Goal: Task Accomplishment & Management: Manage account settings

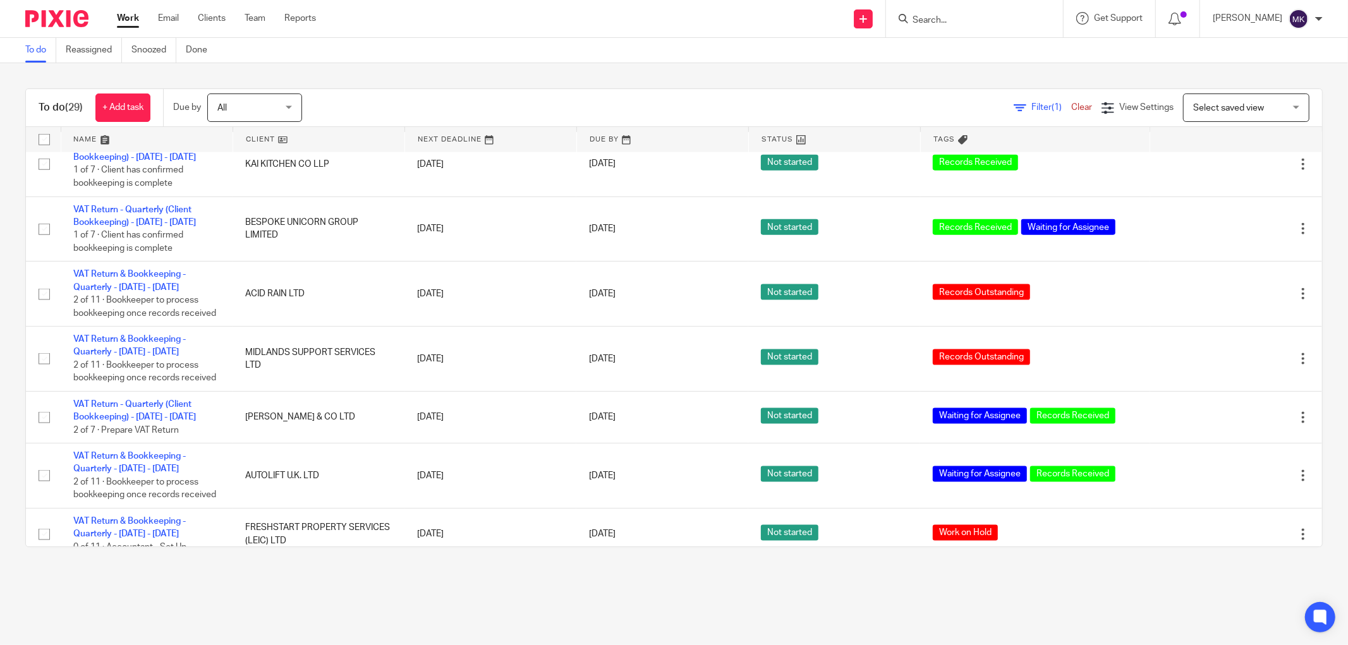
scroll to position [1302, 0]
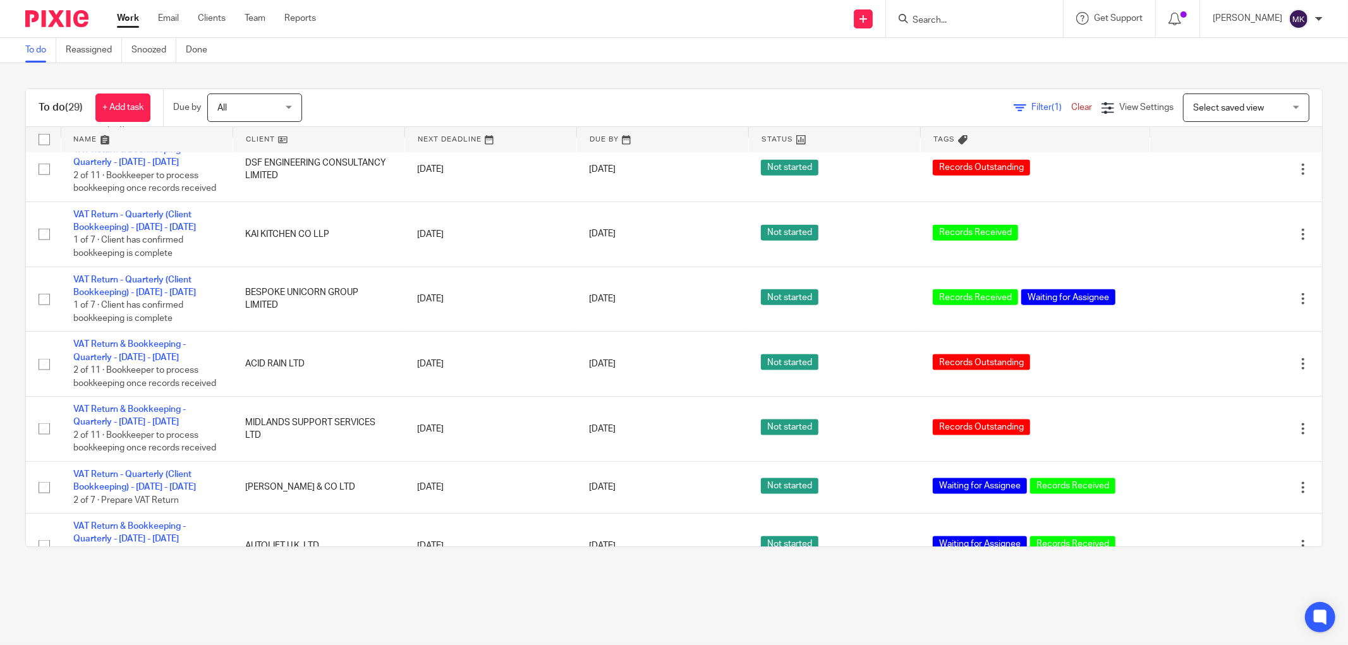
click at [143, 102] on link "VAT Return & Bookkeeping - Quarterly - May - July, 2025" at bounding box center [129, 90] width 112 height 21
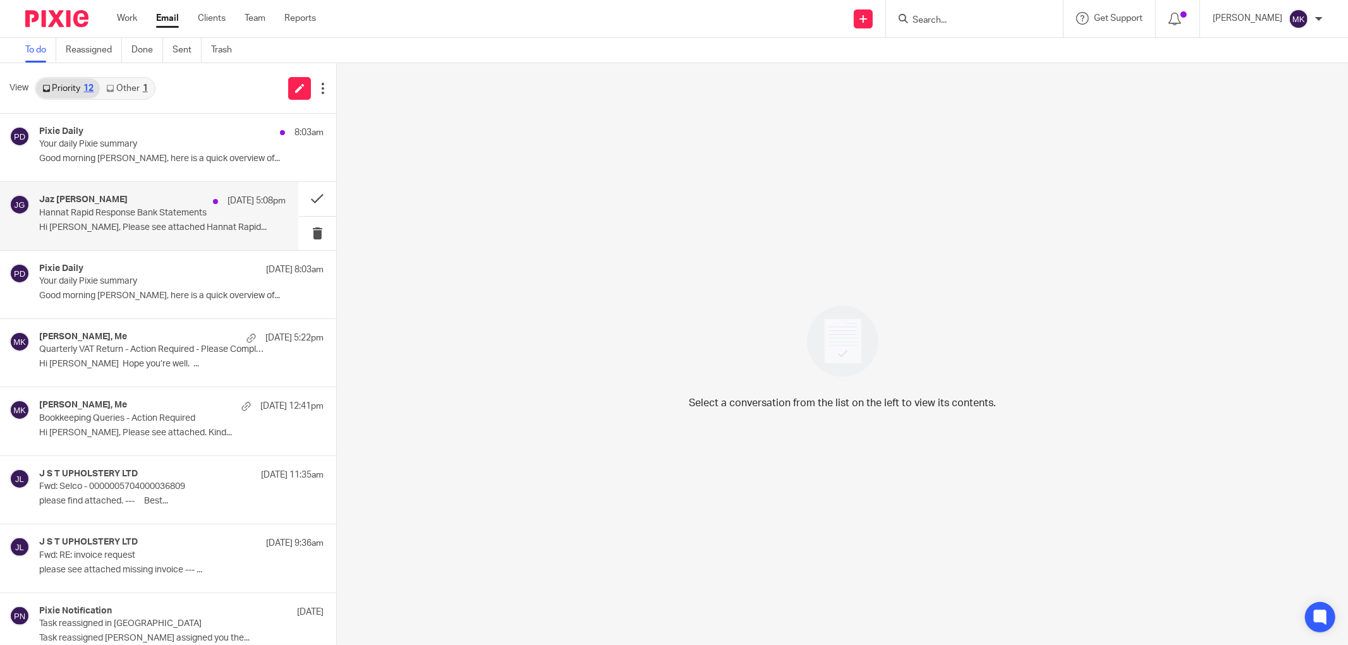
click at [205, 241] on div "Jaz Grewal 14 Aug 5:08pm Hannat Rapid Response Bank Statements Hi Moiz, Please …" at bounding box center [149, 216] width 298 height 68
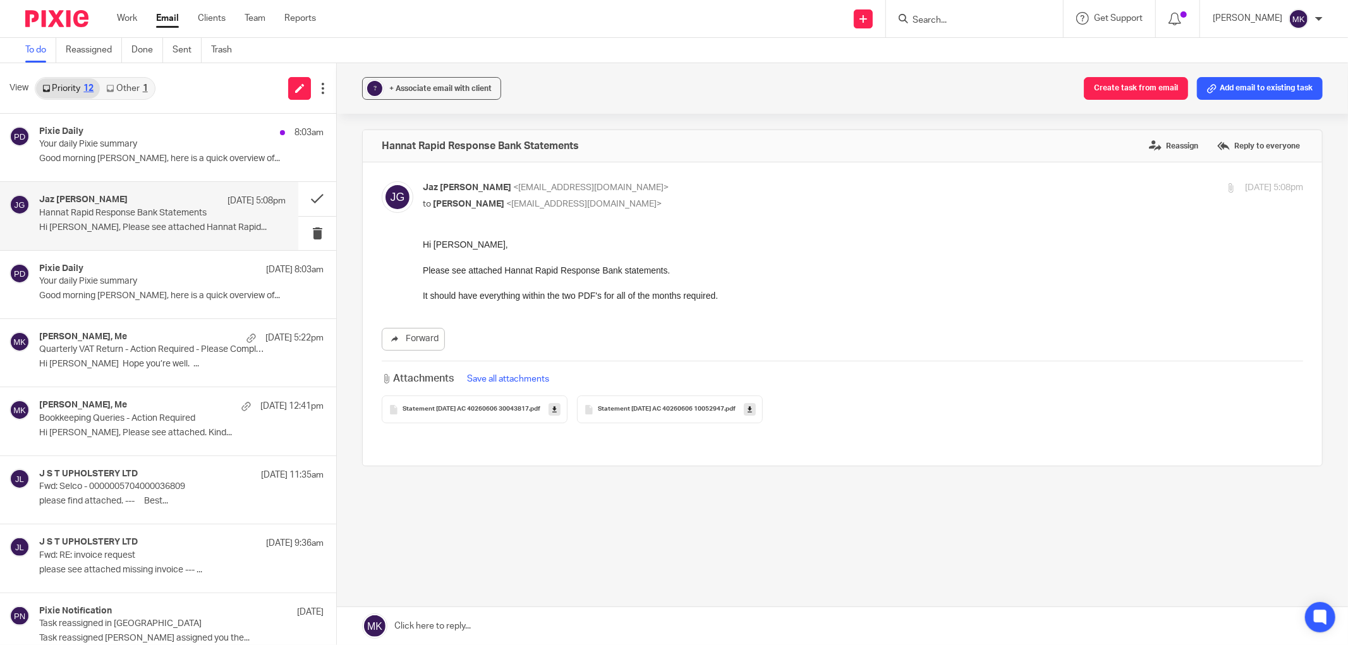
click at [481, 626] on link at bounding box center [842, 626] width 1011 height 38
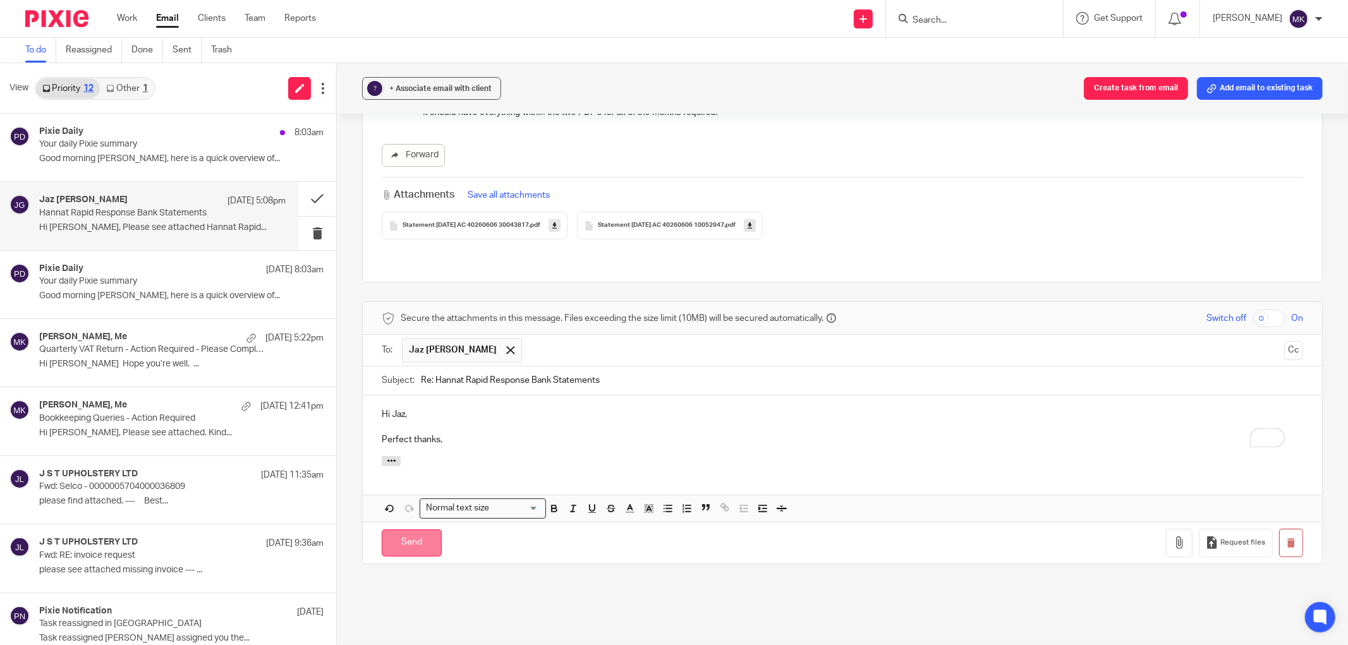
click at [423, 529] on input "Send" at bounding box center [412, 542] width 60 height 27
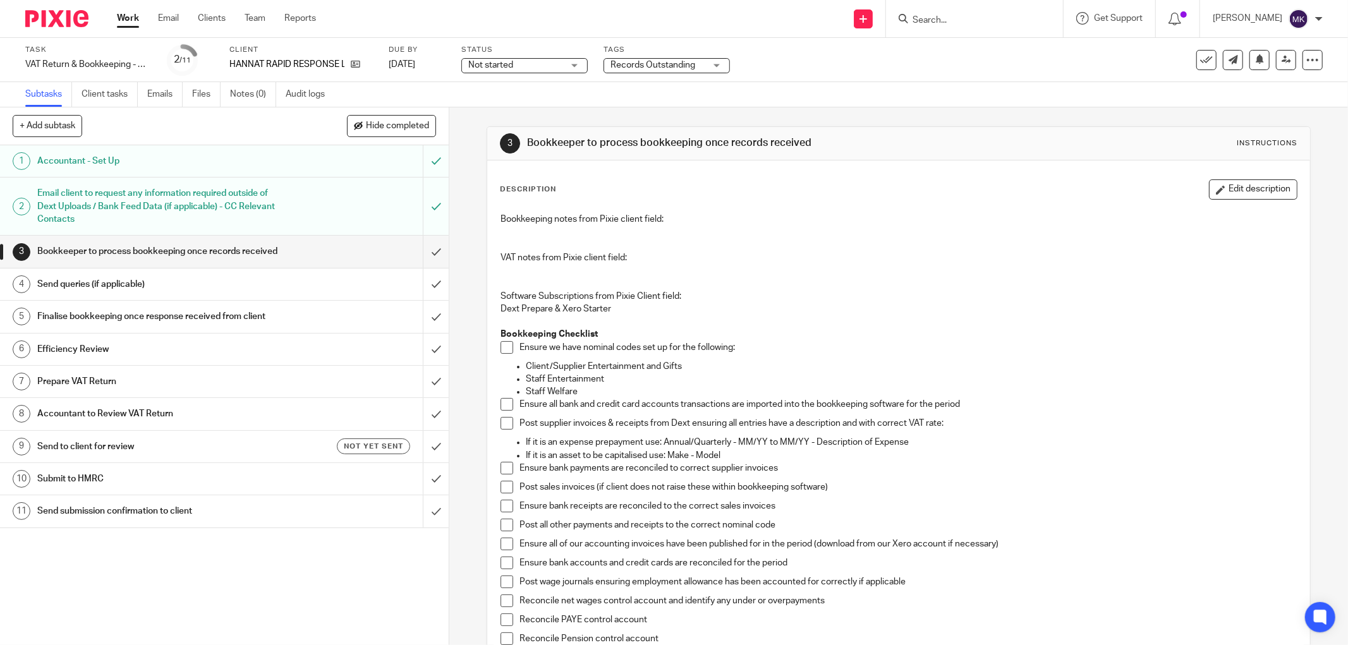
click at [642, 68] on span "Records Outstanding" at bounding box center [652, 65] width 85 height 9
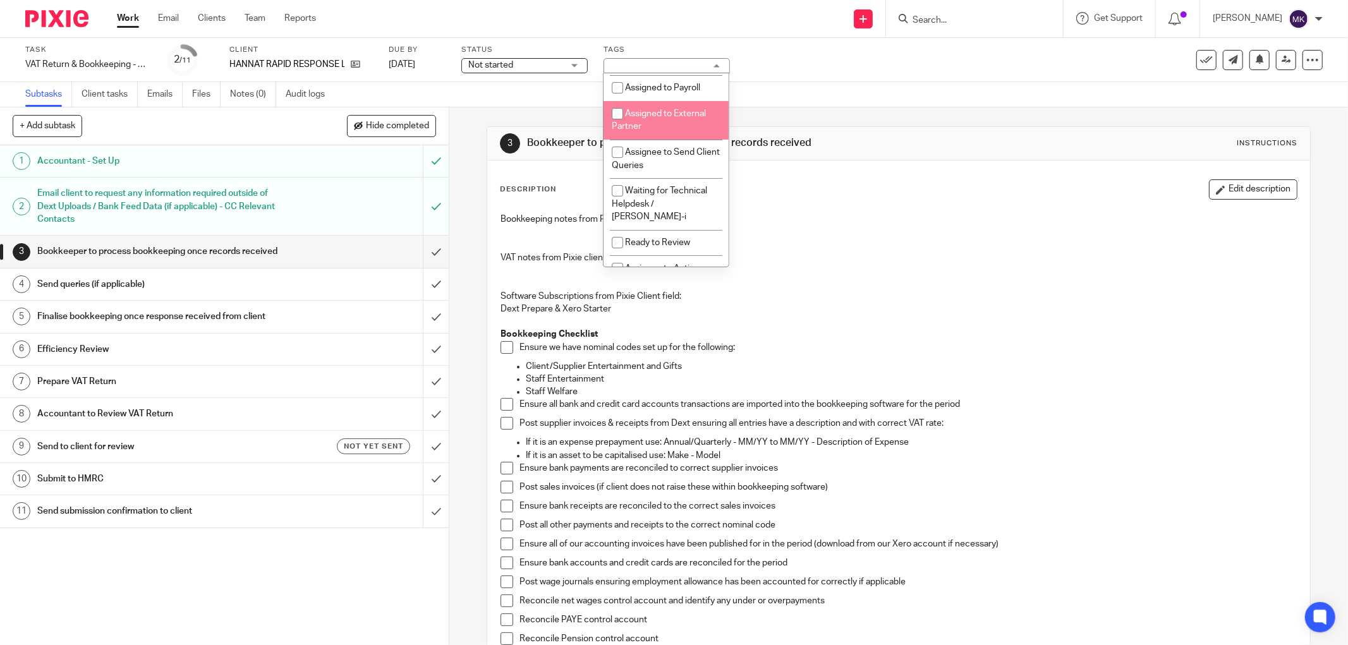
scroll to position [210, 0]
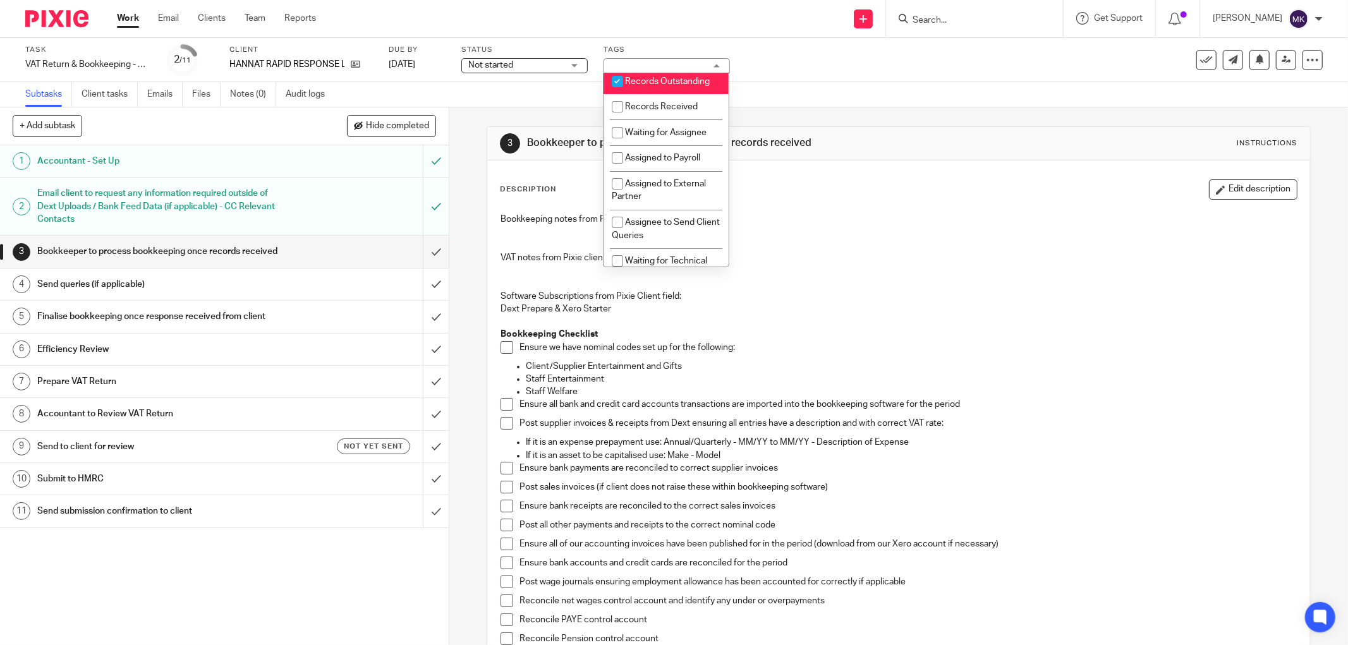
click at [660, 92] on li "Records Outstanding" at bounding box center [665, 81] width 125 height 26
checkbox input "false"
click at [652, 114] on li "Records Received" at bounding box center [665, 107] width 125 height 26
checkbox input "true"
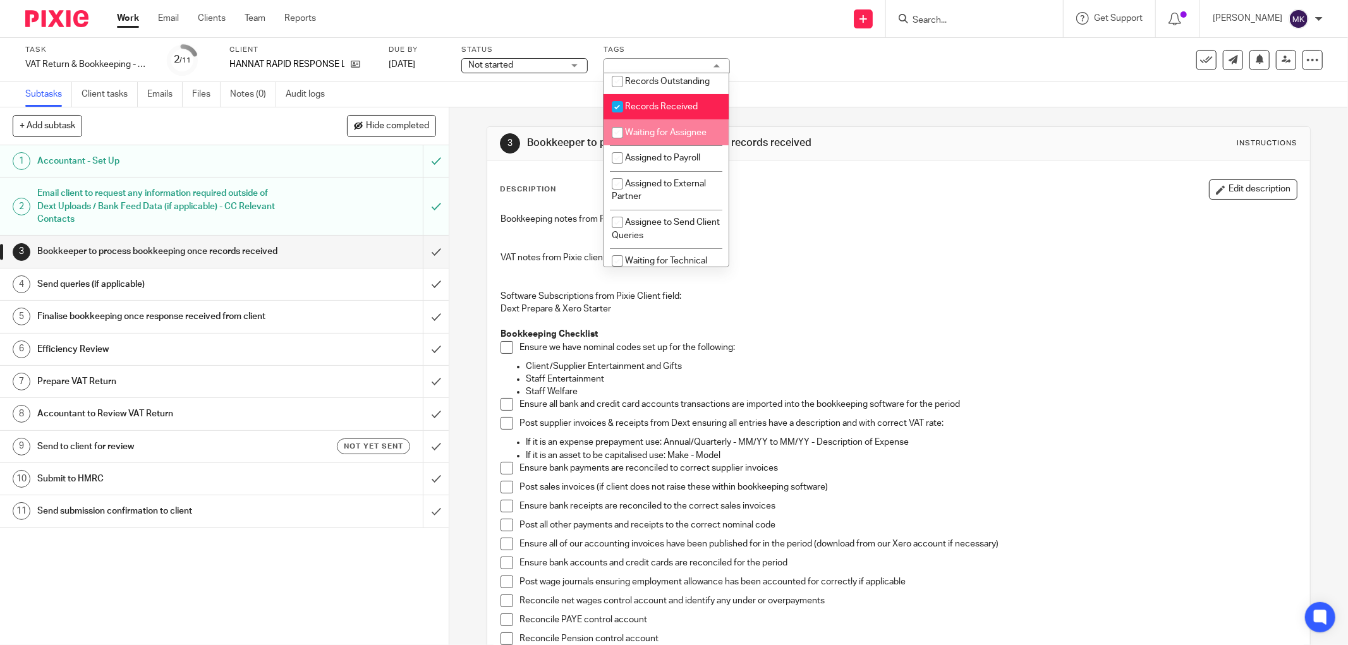
click at [634, 144] on li "Waiting for Assignee" at bounding box center [665, 132] width 125 height 26
checkbox input "true"
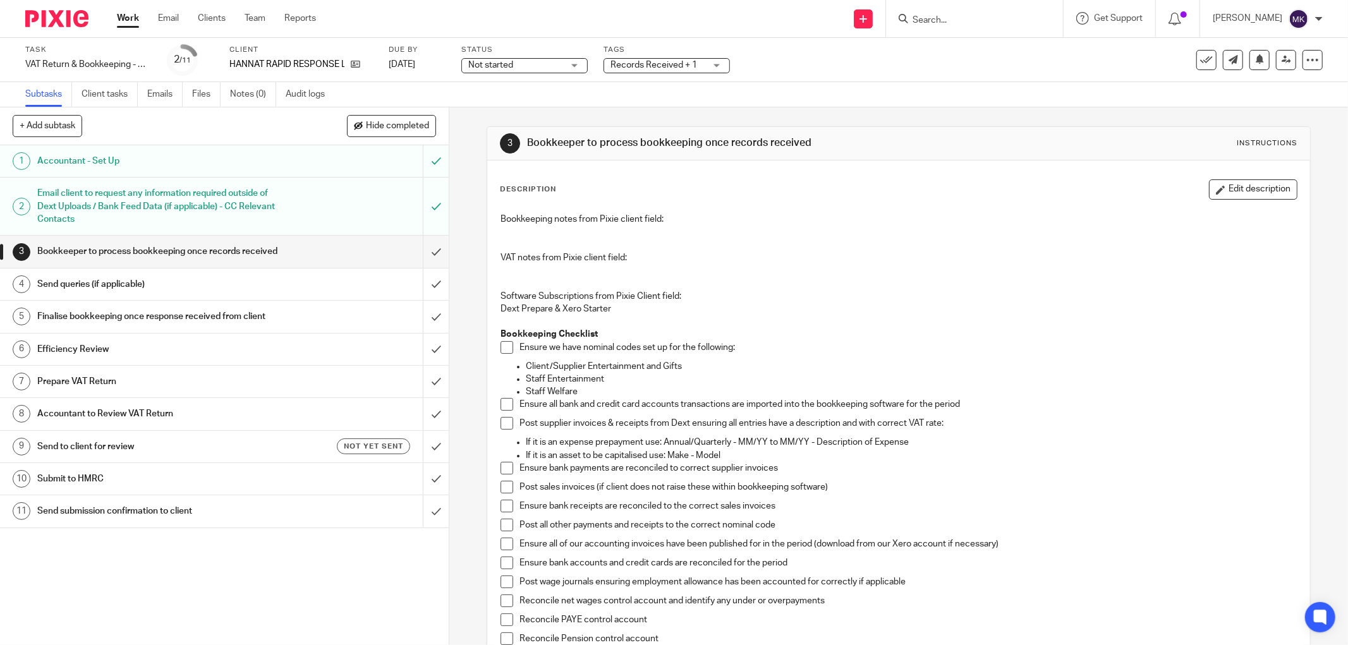
click at [843, 78] on div "Task VAT Return & Bookkeeping - Quarterly - May - July, 2025 Save VAT Return & …" at bounding box center [674, 60] width 1348 height 44
click at [127, 21] on link "Work" at bounding box center [128, 18] width 22 height 13
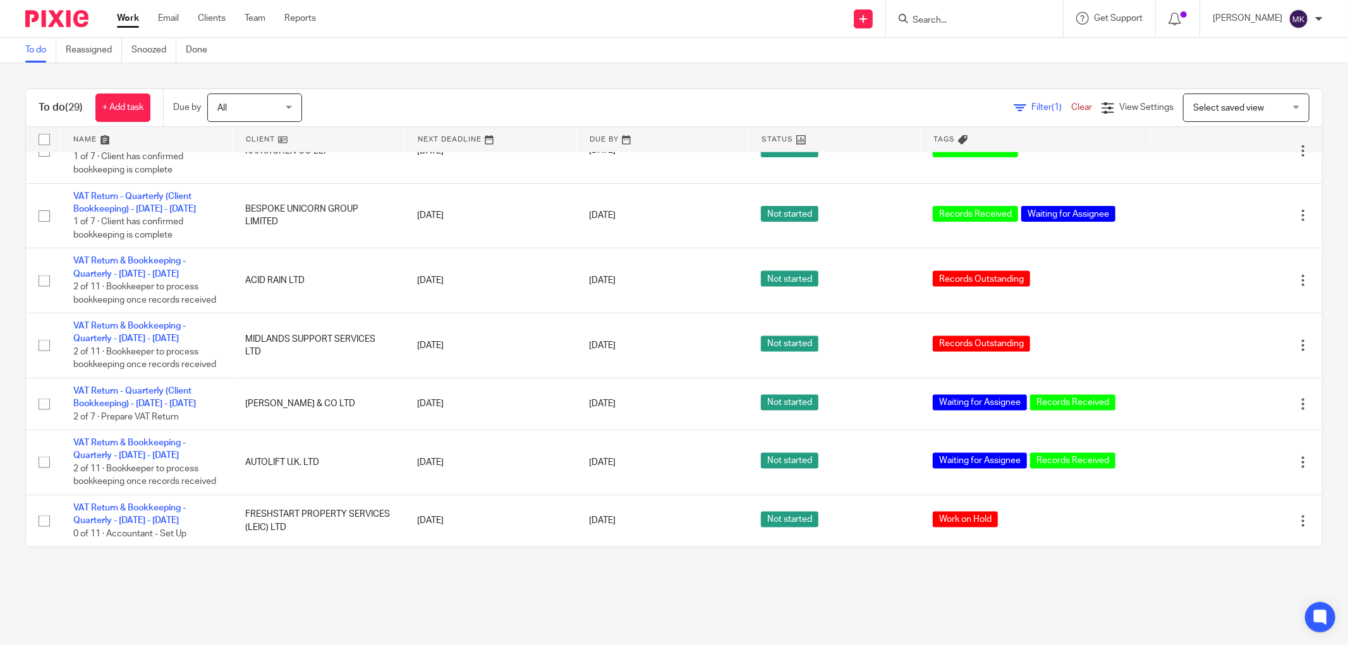
scroll to position [1442, 0]
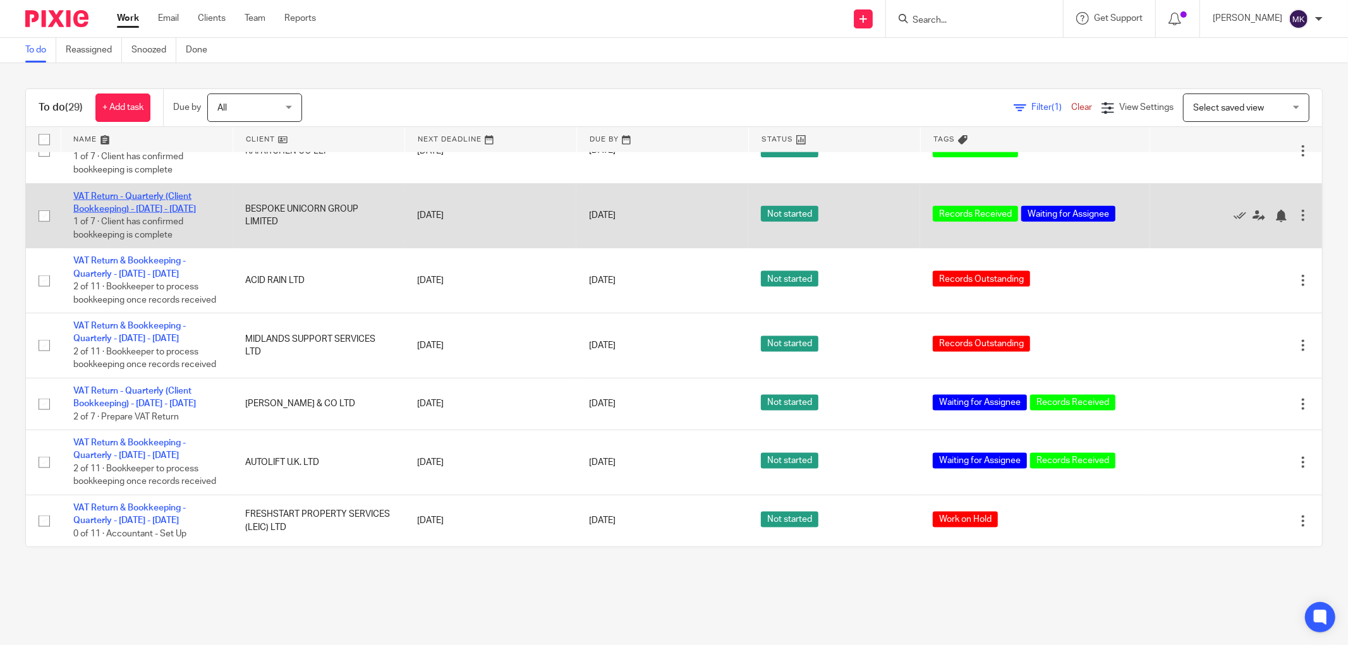
click at [90, 214] on link "VAT Return - Quarterly (Client Bookkeeping) - [DATE] - [DATE]" at bounding box center [134, 202] width 123 height 21
